Goal: Find specific page/section: Find specific page/section

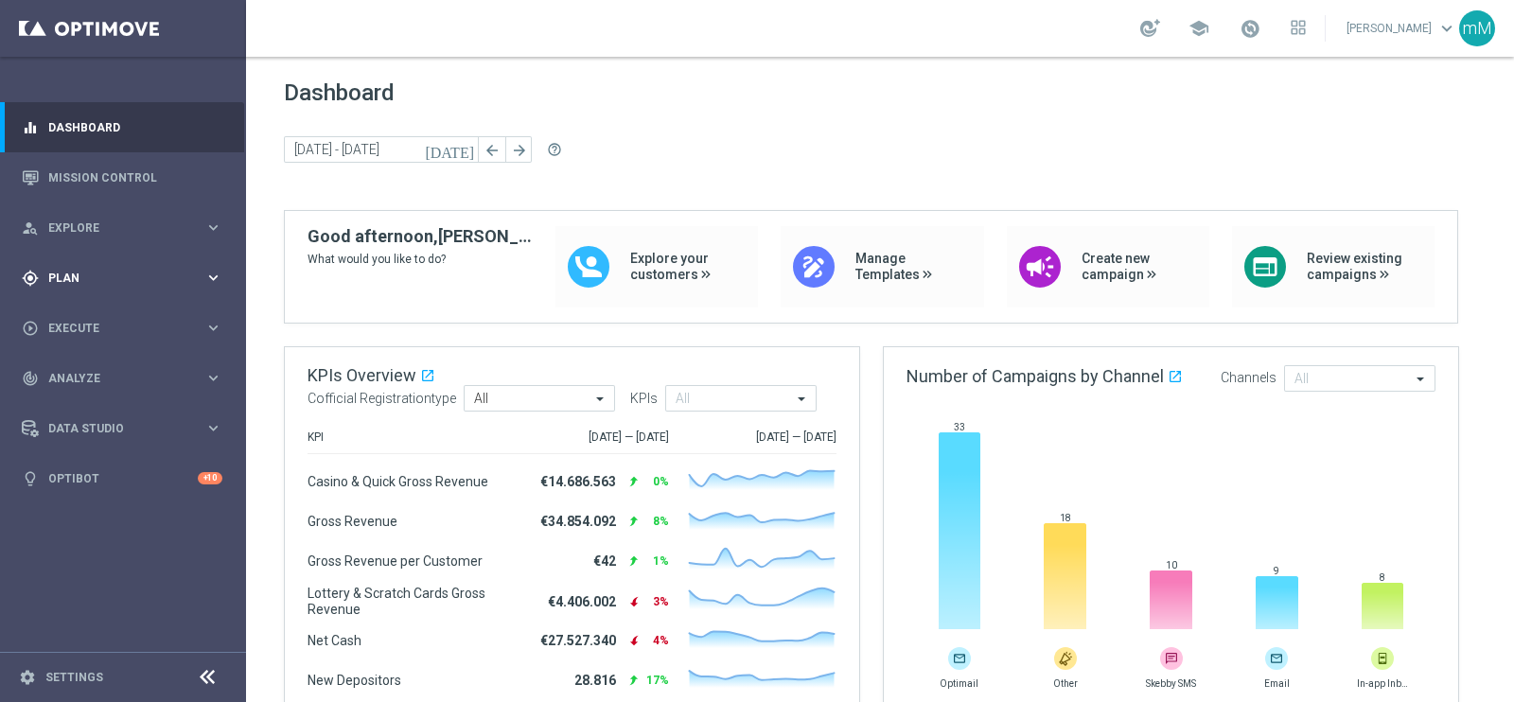
click at [80, 281] on span "Plan" at bounding box center [126, 277] width 156 height 11
click at [95, 373] on span "Templates" at bounding box center [117, 373] width 135 height 11
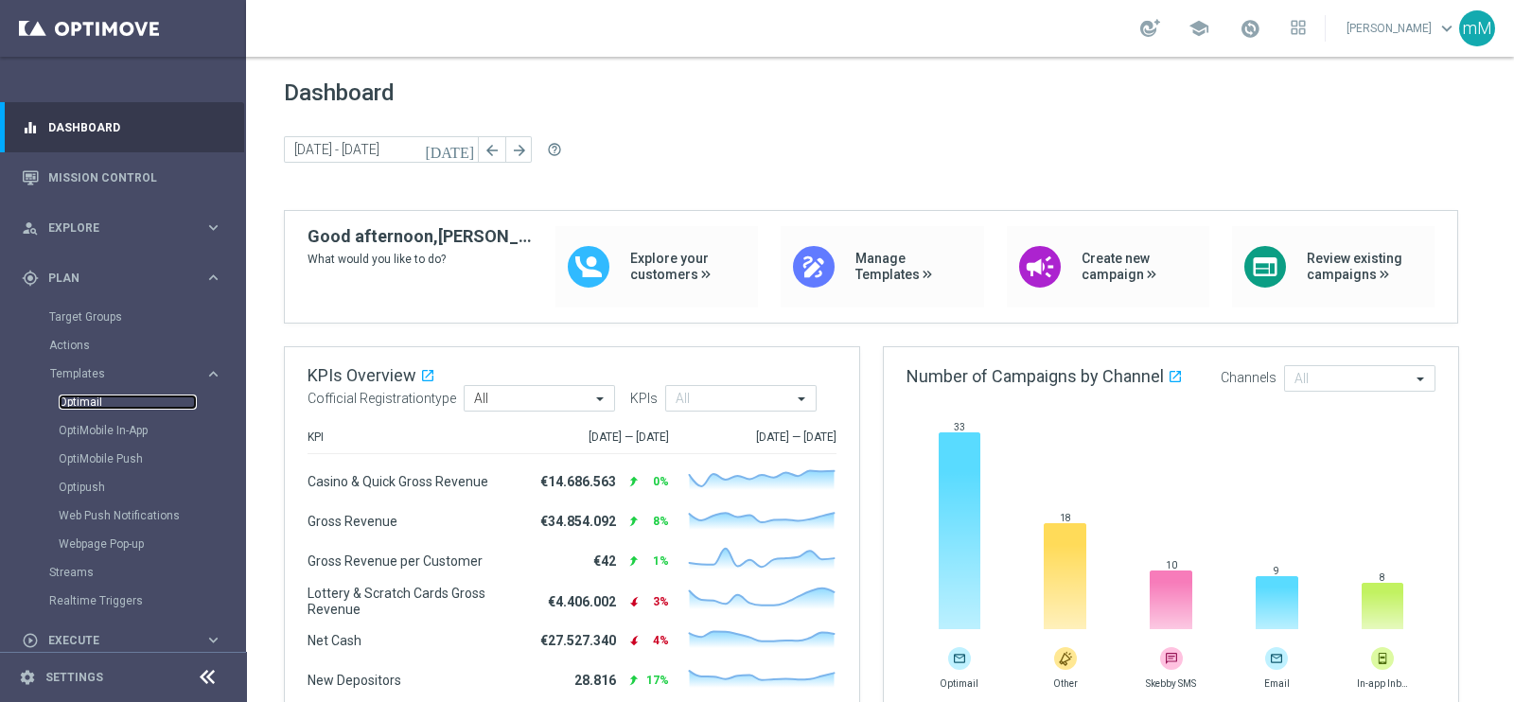
click at [86, 404] on link "Optimail" at bounding box center [128, 402] width 138 height 15
